Goal: Information Seeking & Learning: Learn about a topic

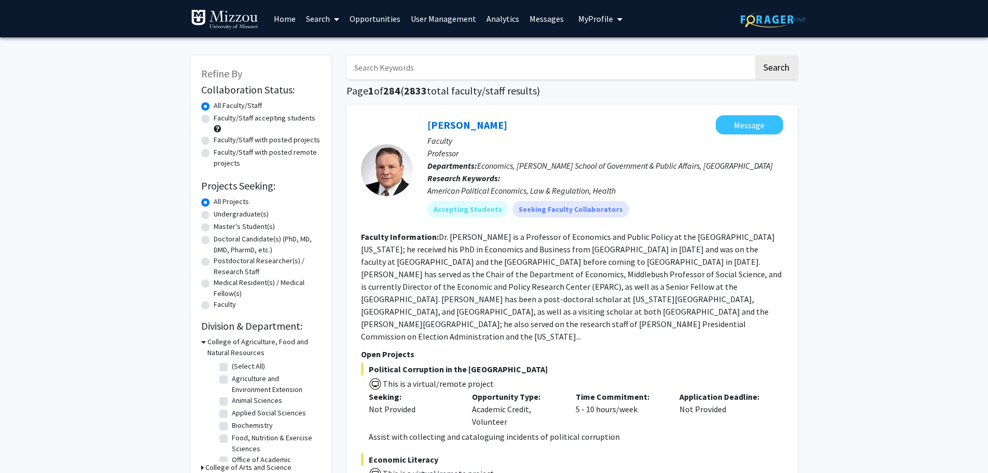
click at [495, 19] on link "Analytics" at bounding box center [502, 19] width 43 height 36
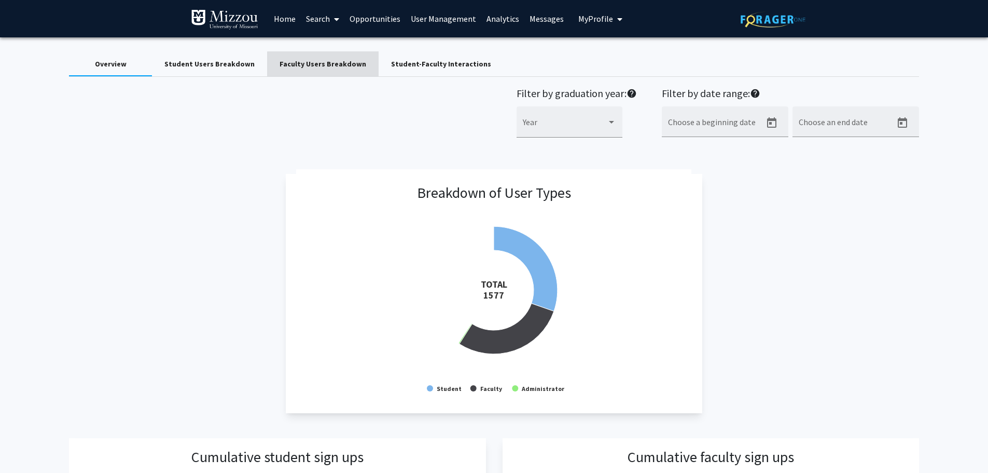
click at [330, 66] on div "Faculty Users Breakdown" at bounding box center [323, 64] width 87 height 11
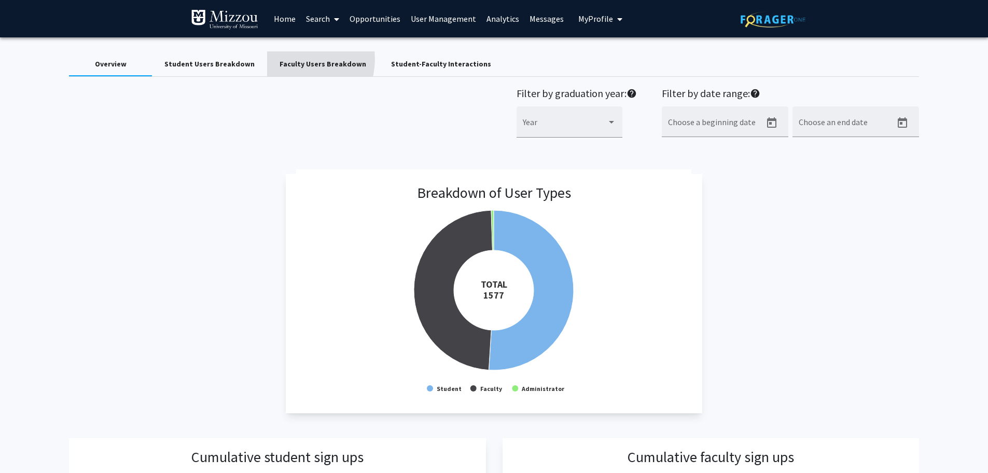
click at [292, 59] on div "Faculty Users Breakdown" at bounding box center [323, 64] width 87 height 11
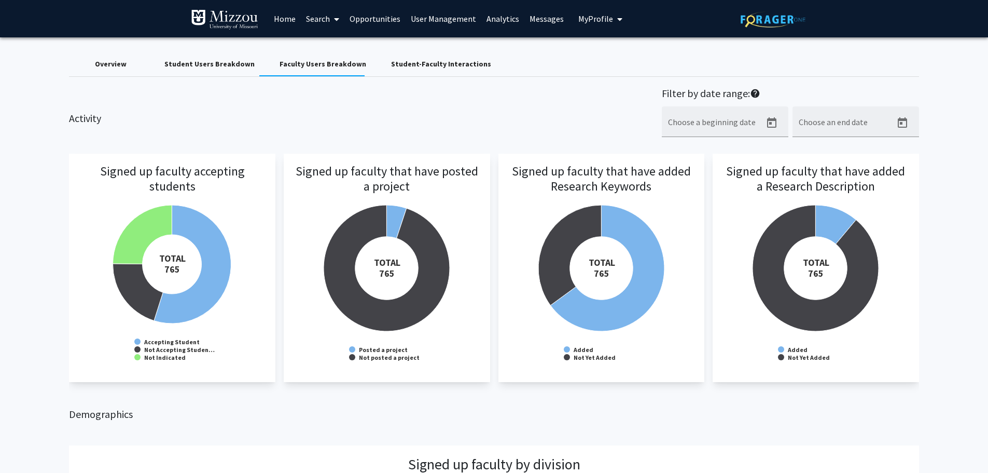
drag, startPoint x: 729, startPoint y: 14, endPoint x: 561, endPoint y: 91, distance: 184.5
click at [561, 91] on div "Activity Filter by date range: help Choose a beginning date Choose an end date" at bounding box center [493, 117] width 865 height 61
click at [424, 59] on div "Student-Faculty Interactions" at bounding box center [441, 64] width 100 height 11
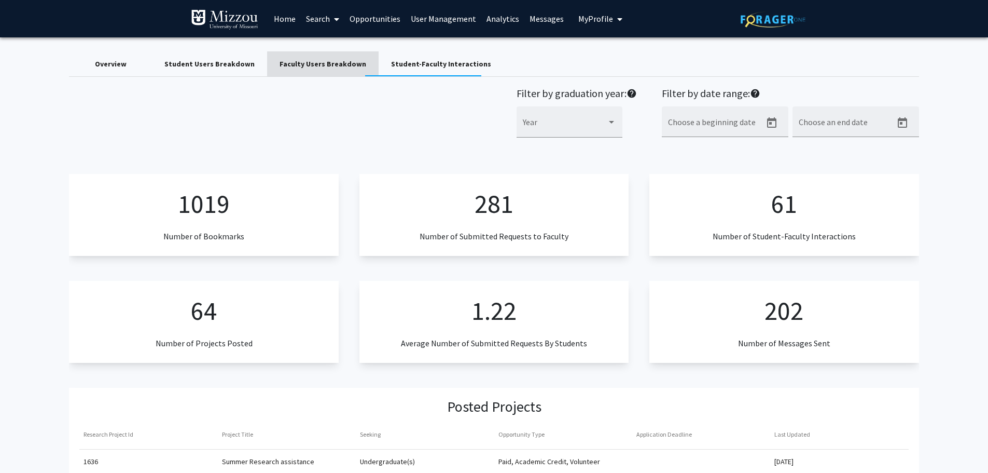
click at [339, 63] on div "Faculty Users Breakdown" at bounding box center [323, 64] width 87 height 11
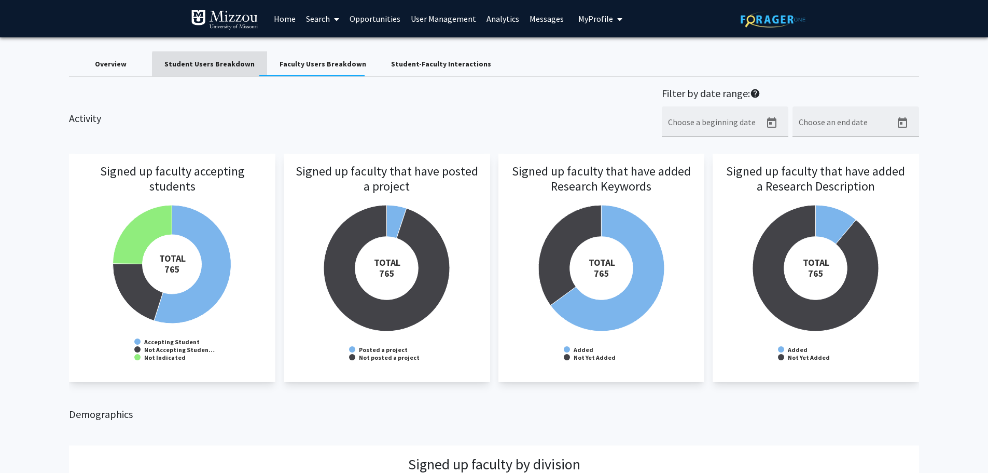
click at [214, 67] on div "Student Users Breakdown" at bounding box center [209, 64] width 90 height 11
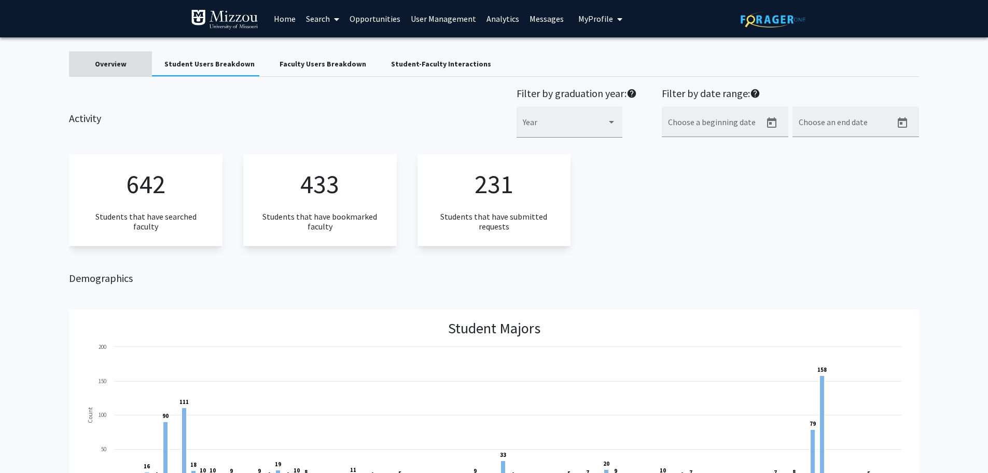
click at [113, 67] on div "Overview" at bounding box center [111, 64] width 32 height 11
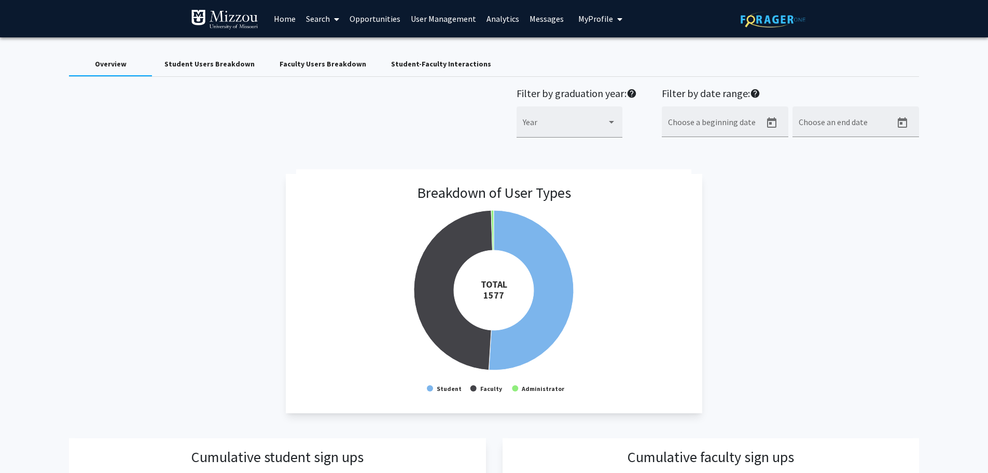
click at [172, 65] on div "Student Users Breakdown" at bounding box center [209, 64] width 90 height 11
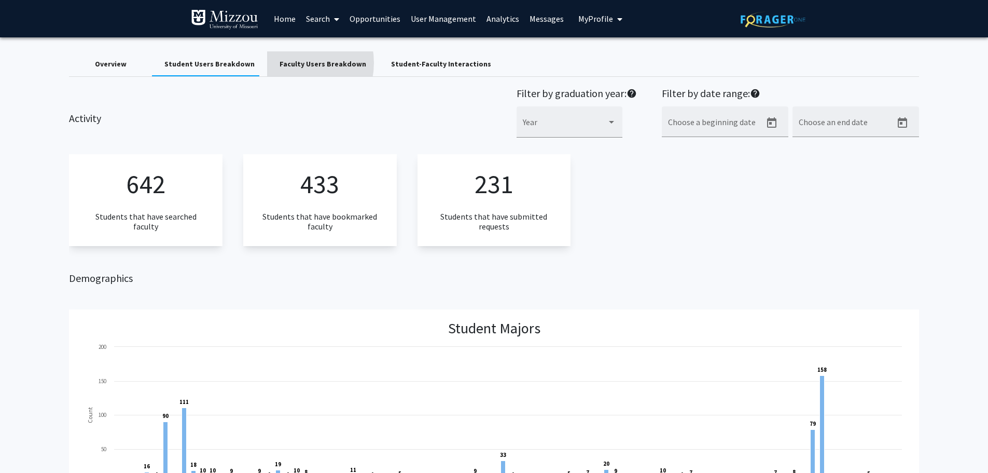
click at [285, 63] on div "Faculty Users Breakdown" at bounding box center [323, 64] width 87 height 11
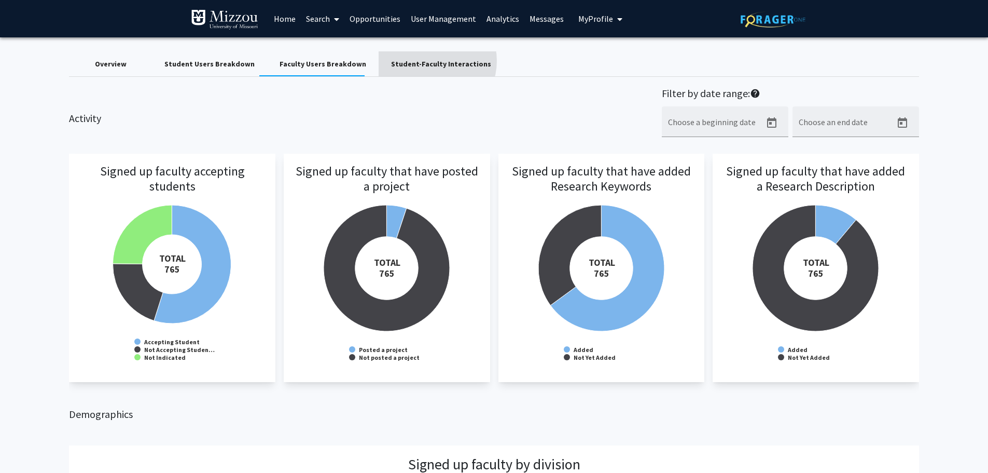
click at [416, 61] on div "Student-Faculty Interactions" at bounding box center [441, 64] width 100 height 11
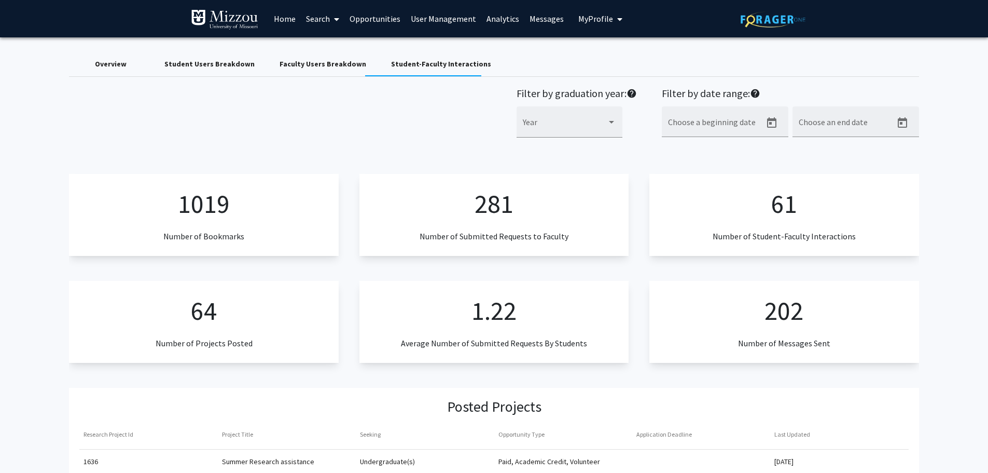
click at [129, 65] on div "Overview" at bounding box center [110, 63] width 83 height 25
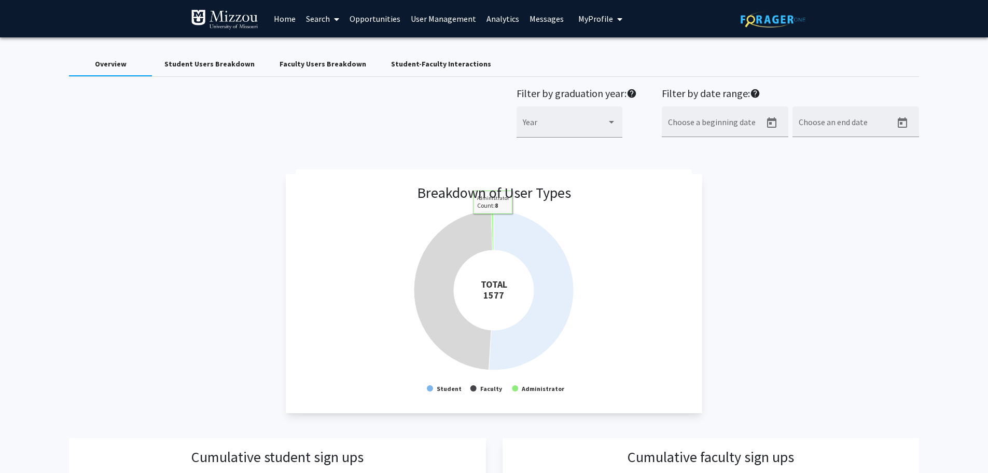
click at [492, 222] on icon at bounding box center [492, 230] width 3 height 40
click at [492, 222] on icon at bounding box center [492, 225] width 3 height 40
click at [492, 222] on icon at bounding box center [492, 226] width 3 height 40
click at [492, 222] on icon at bounding box center [492, 228] width 3 height 40
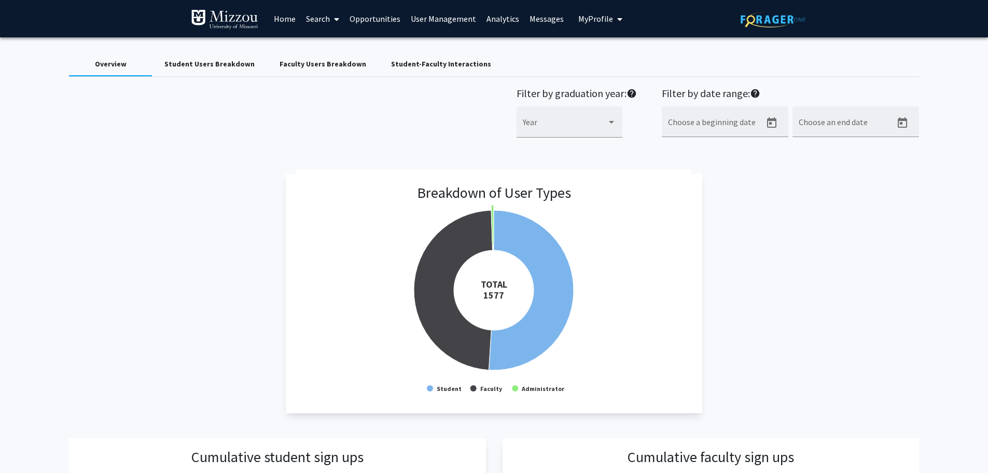
click at [337, 64] on div "Faculty Users Breakdown" at bounding box center [323, 64] width 87 height 11
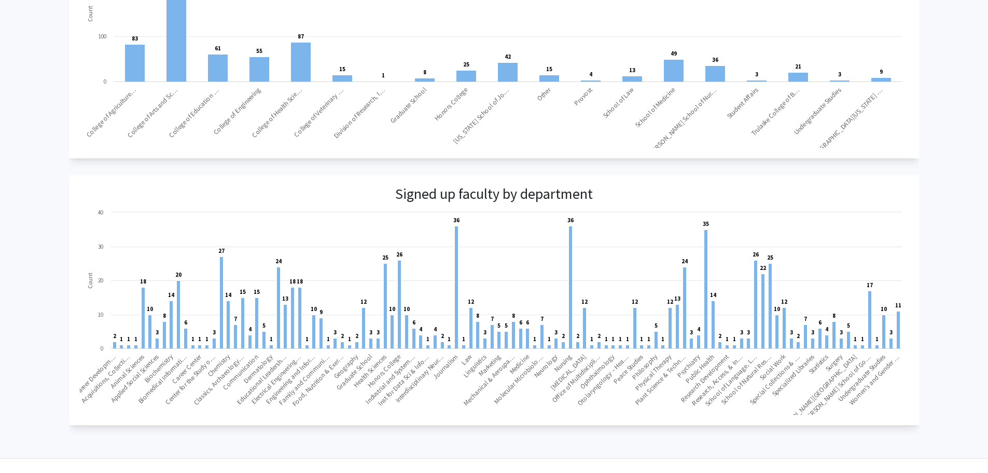
scroll to position [567, 0]
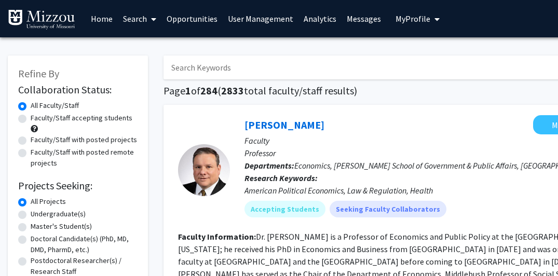
click at [322, 21] on link "Analytics" at bounding box center [319, 19] width 43 height 36
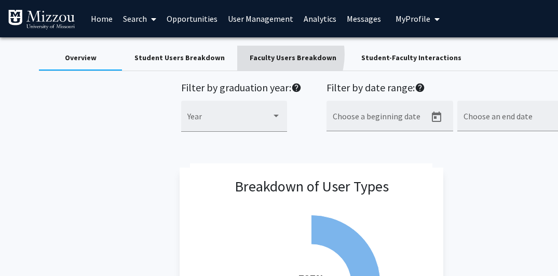
click at [265, 54] on div "Faculty Users Breakdown" at bounding box center [293, 57] width 87 height 11
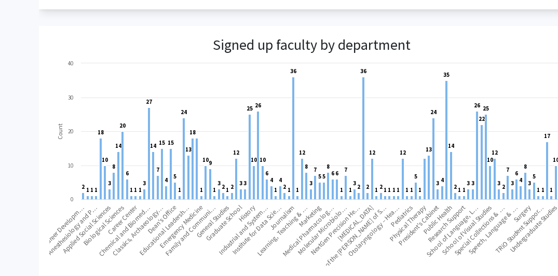
scroll to position [754, 0]
